Goal: Check status: Check status

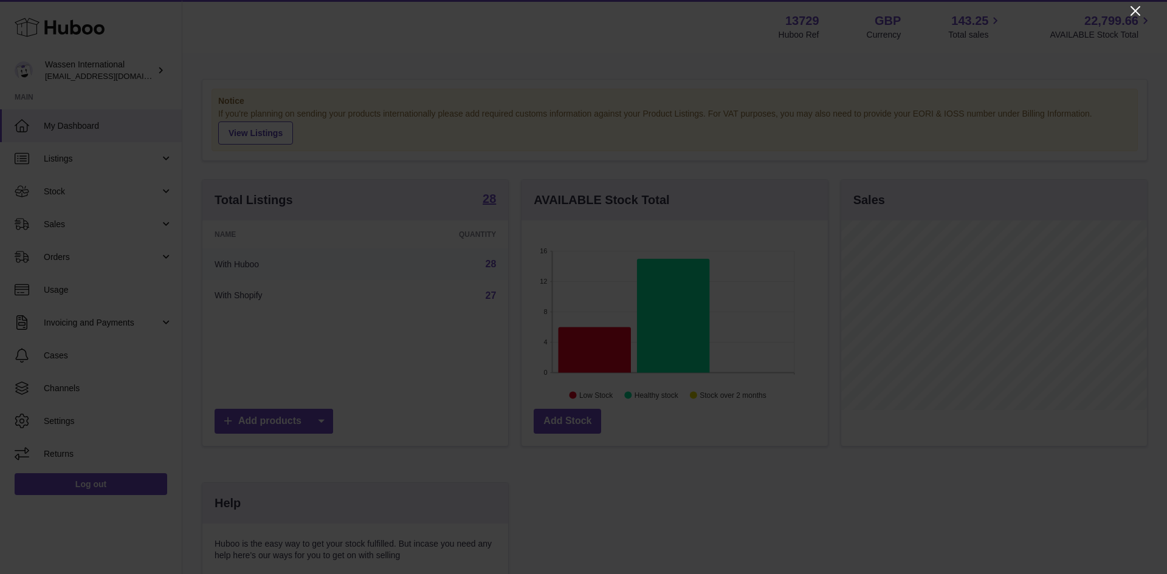
click at [1138, 12] on icon "Close" at bounding box center [1135, 11] width 15 height 15
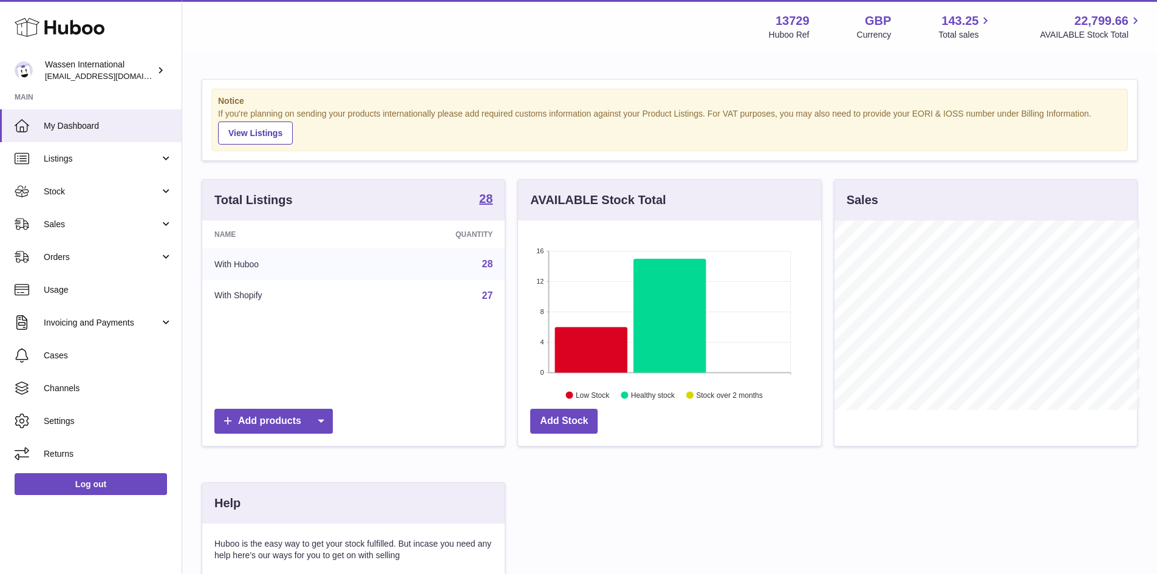
scroll to position [607408, 607295]
click at [594, 351] on icon at bounding box center [591, 350] width 72 height 46
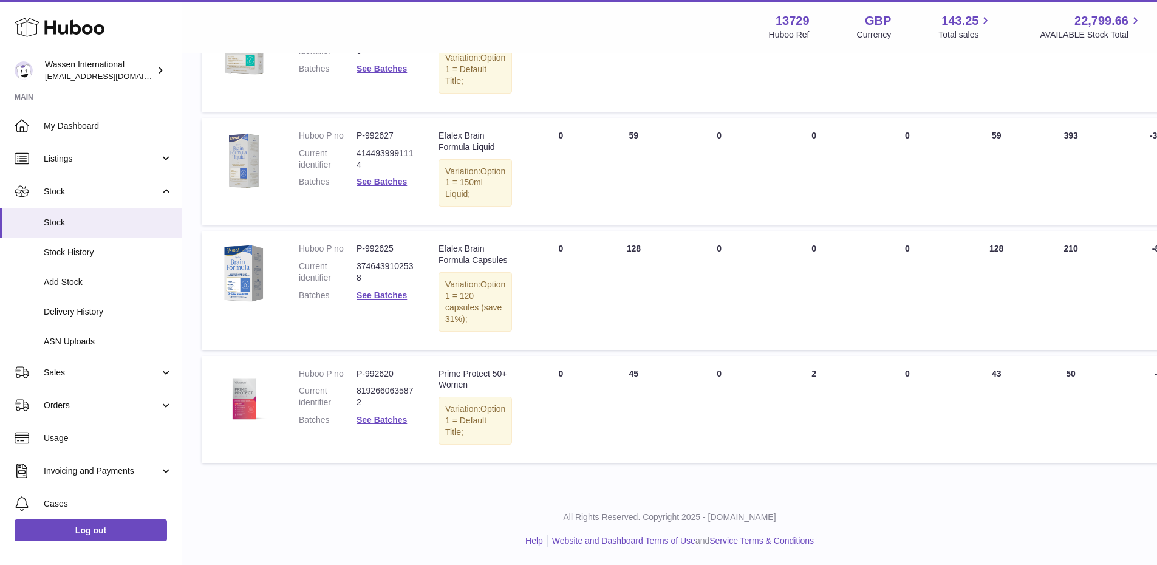
scroll to position [715, 0]
click at [80, 318] on link "Delivery History" at bounding box center [91, 312] width 182 height 30
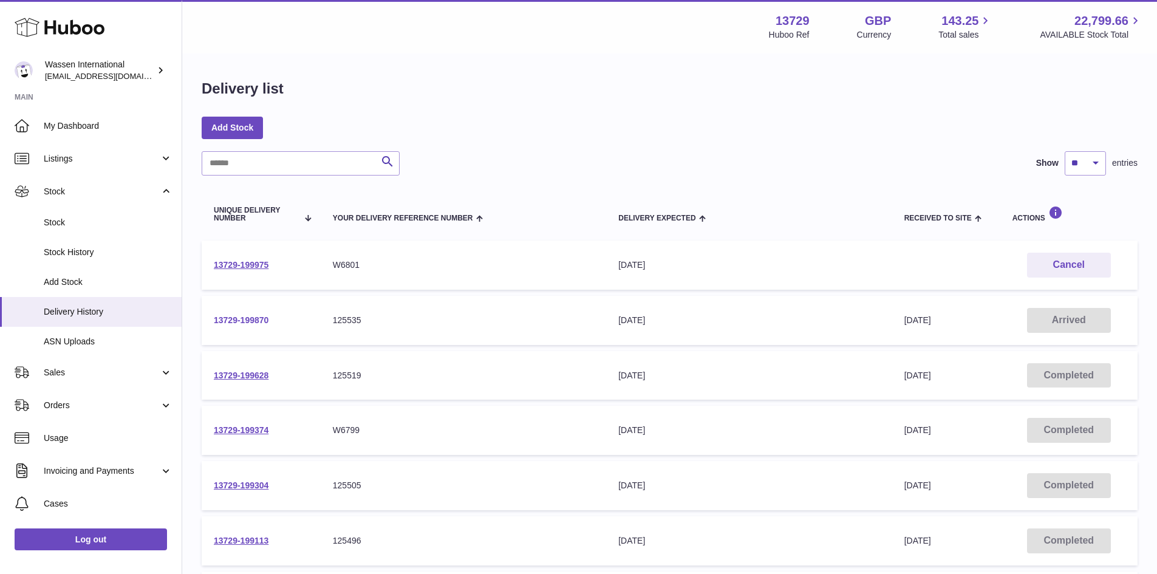
click at [238, 318] on link "13729-199870" at bounding box center [241, 320] width 55 height 10
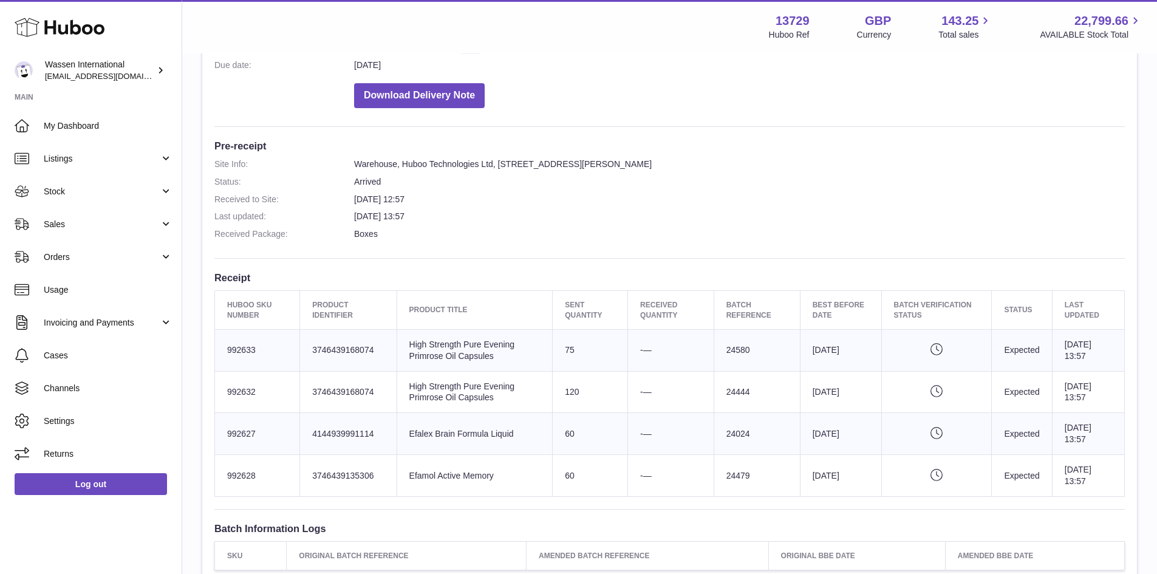
scroll to position [243, 0]
click at [101, 126] on span "My Dashboard" at bounding box center [108, 126] width 129 height 12
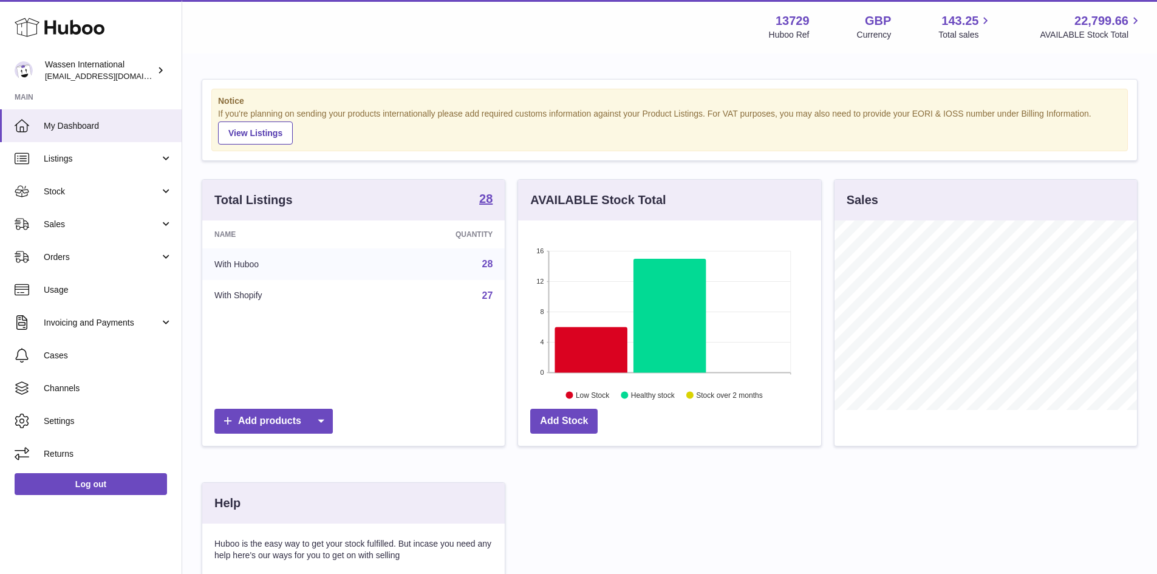
scroll to position [190, 303]
click at [593, 347] on icon at bounding box center [591, 350] width 72 height 46
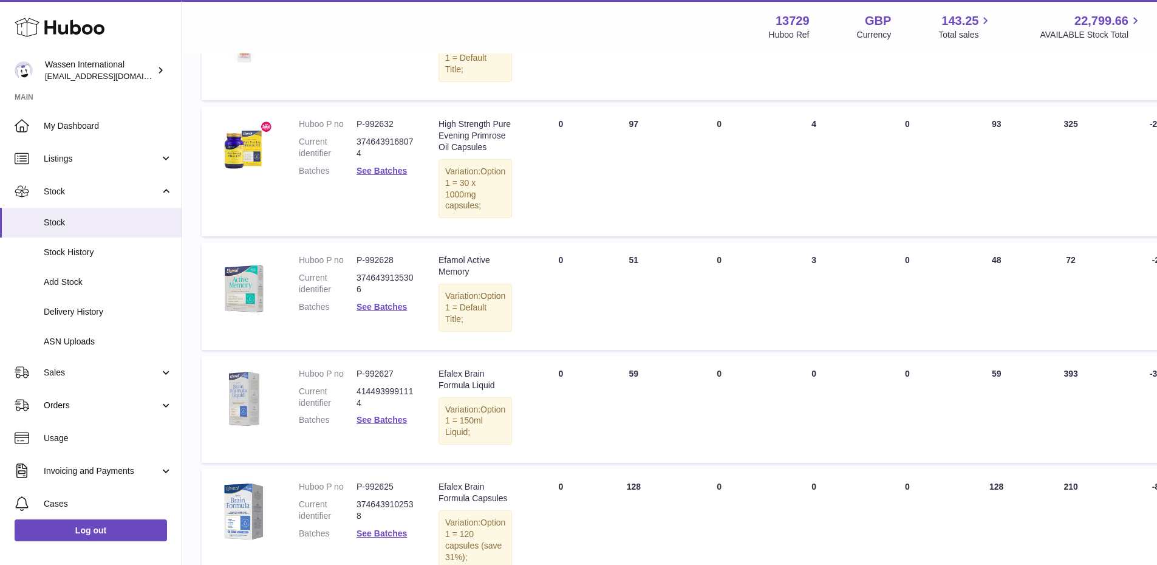
scroll to position [365, 0]
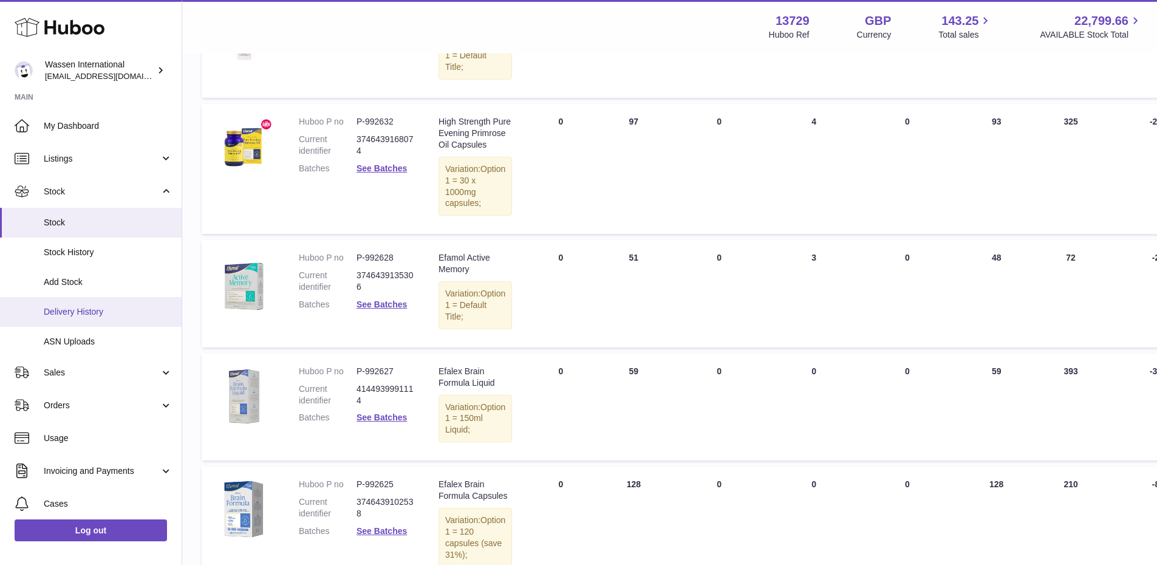
click at [98, 314] on span "Delivery History" at bounding box center [108, 312] width 129 height 12
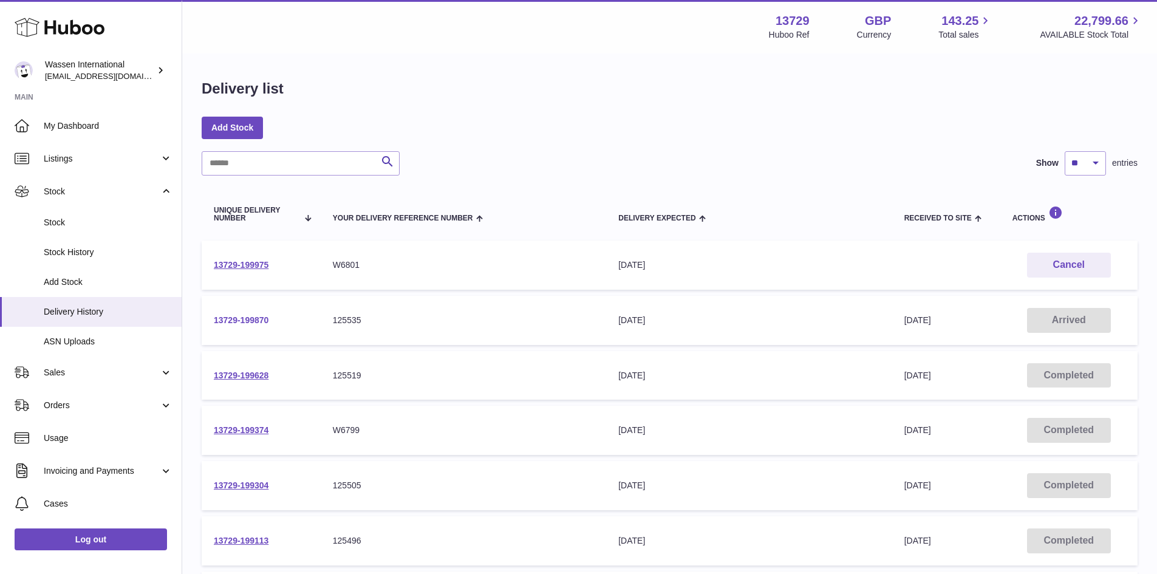
click at [250, 318] on link "13729-199870" at bounding box center [241, 320] width 55 height 10
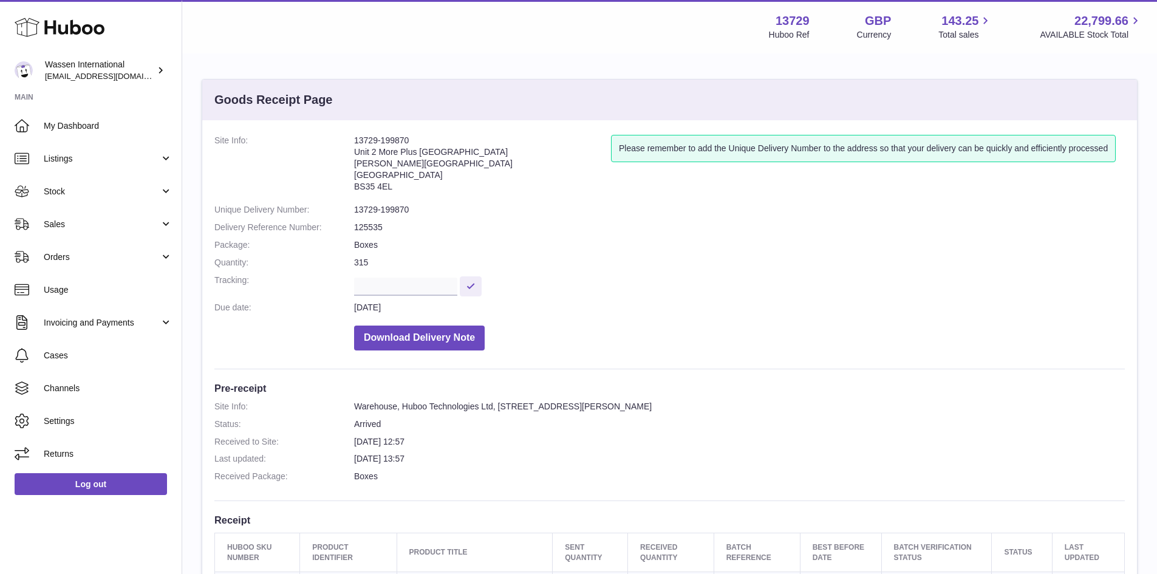
scroll to position [243, 0]
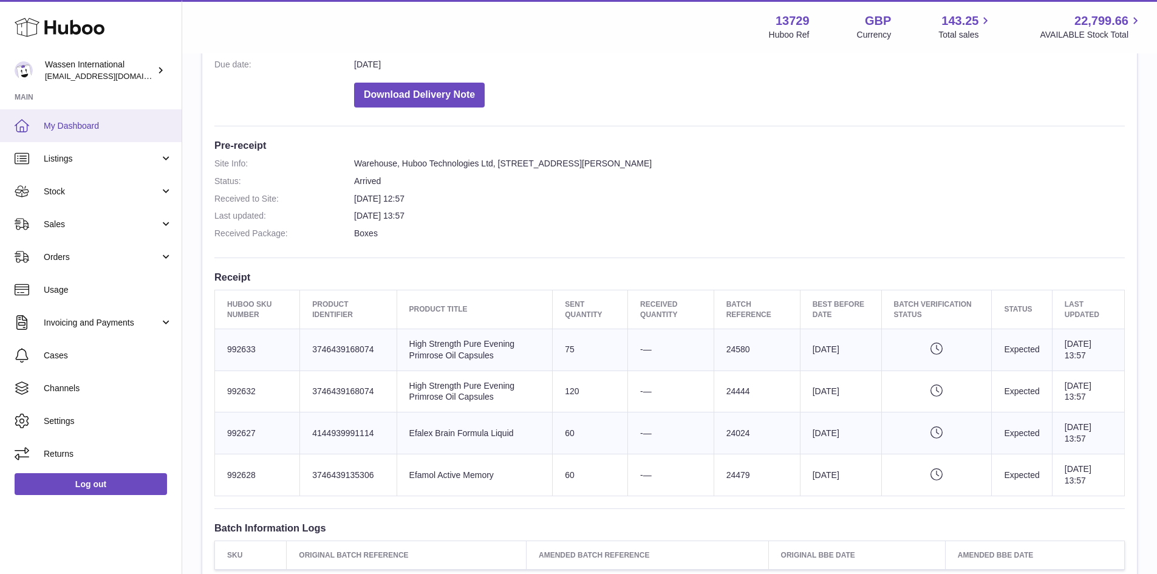
click at [109, 128] on span "My Dashboard" at bounding box center [108, 126] width 129 height 12
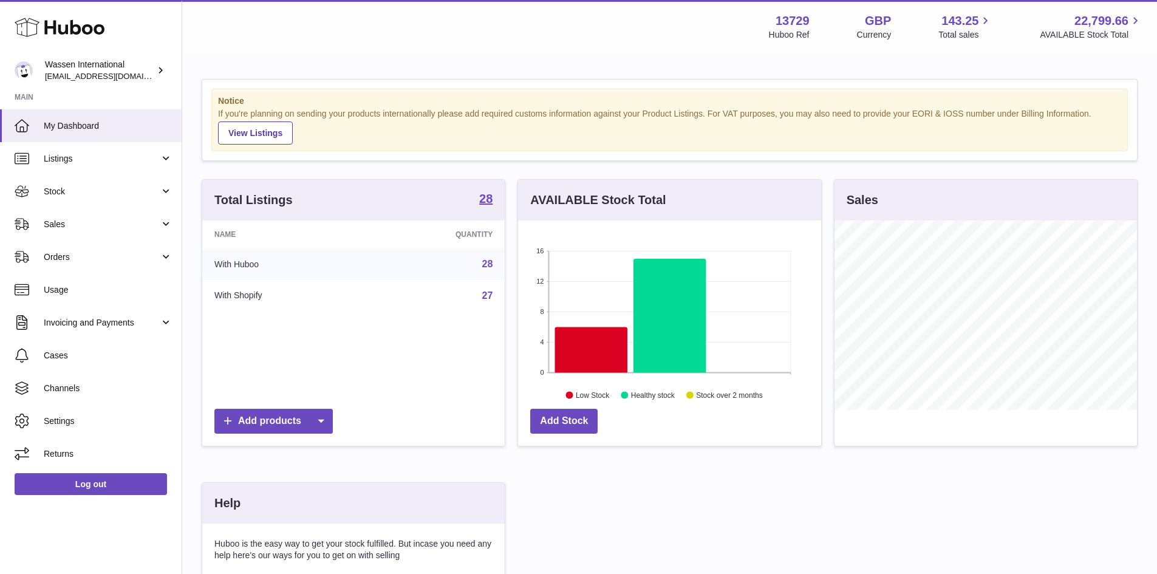
scroll to position [190, 303]
click at [592, 334] on icon at bounding box center [591, 350] width 72 height 46
click at [591, 345] on icon at bounding box center [591, 350] width 72 height 46
